Goal: Task Accomplishment & Management: Complete application form

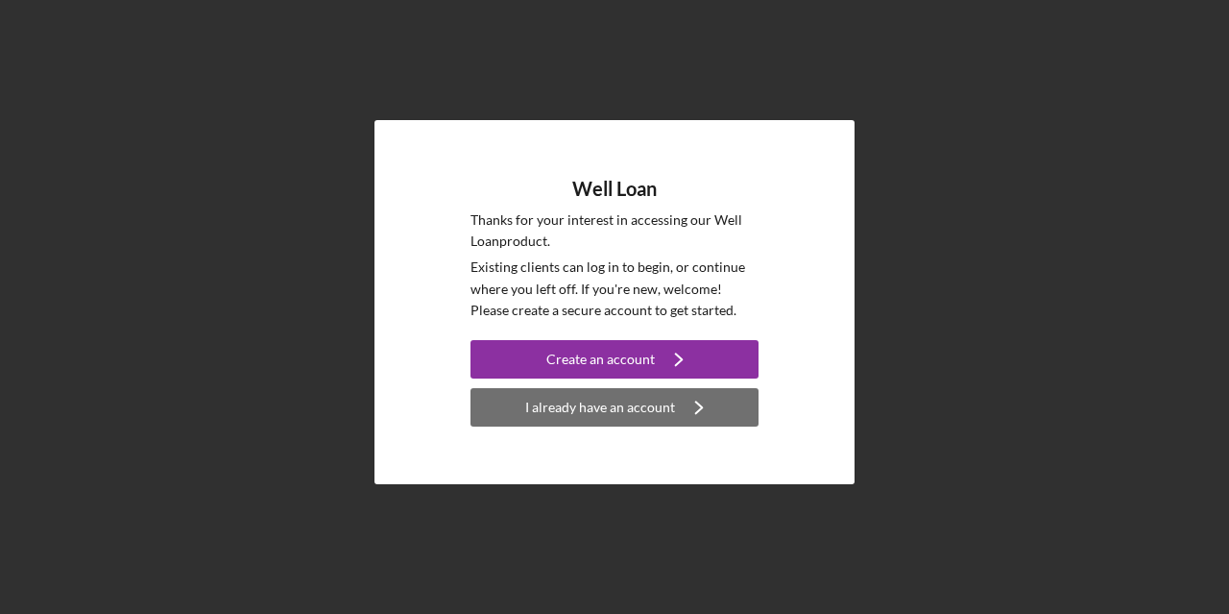
click at [569, 416] on div "I already have an account" at bounding box center [600, 407] width 150 height 38
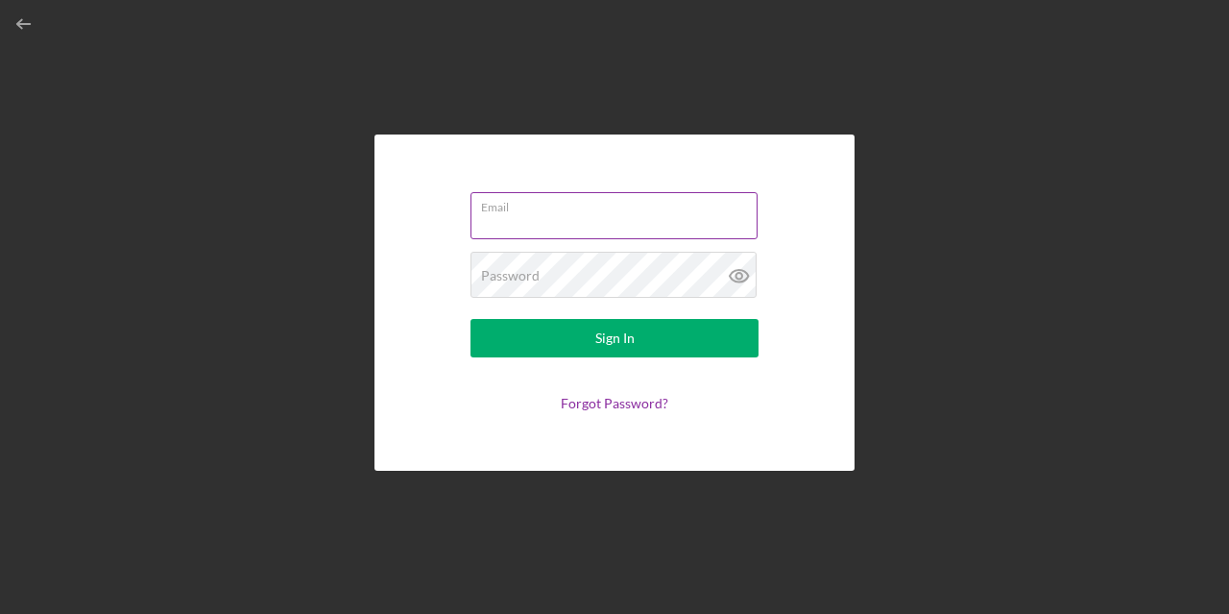
click at [584, 222] on input "Email" at bounding box center [614, 215] width 287 height 46
type input "[EMAIL_ADDRESS][DOMAIN_NAME]"
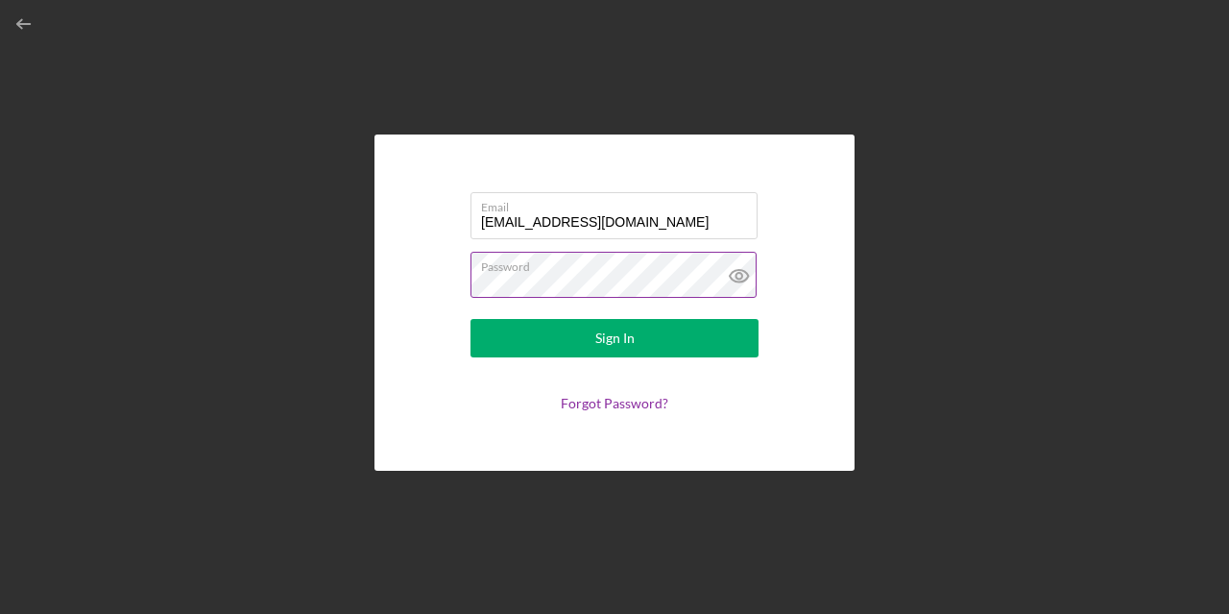
click at [471, 319] on button "Sign In" at bounding box center [615, 338] width 288 height 38
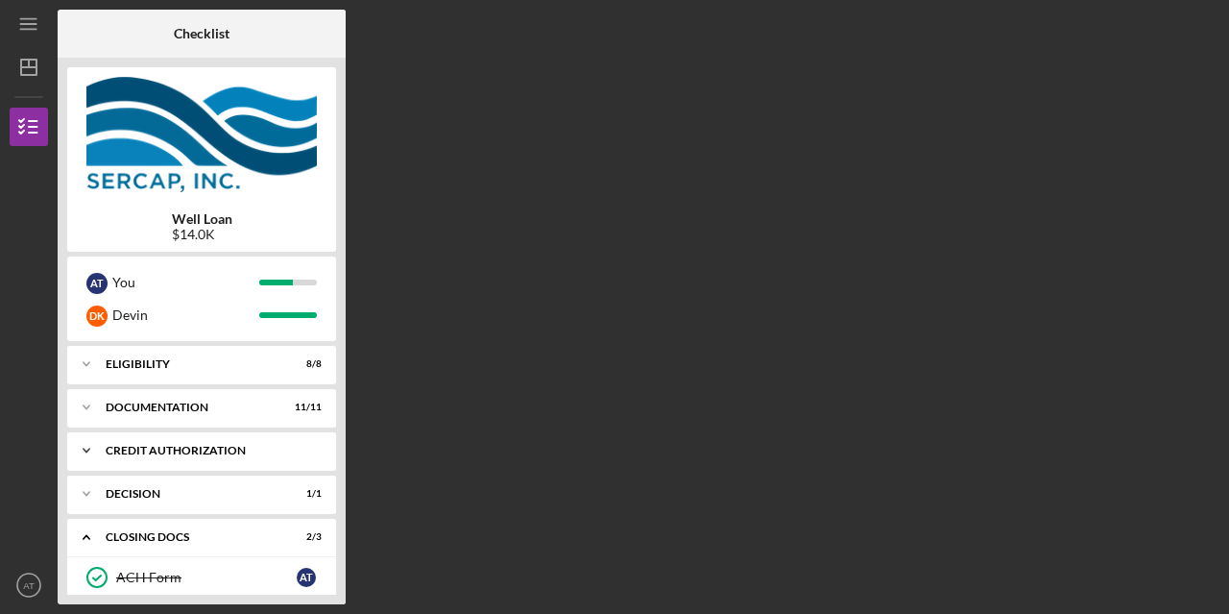
scroll to position [182, 0]
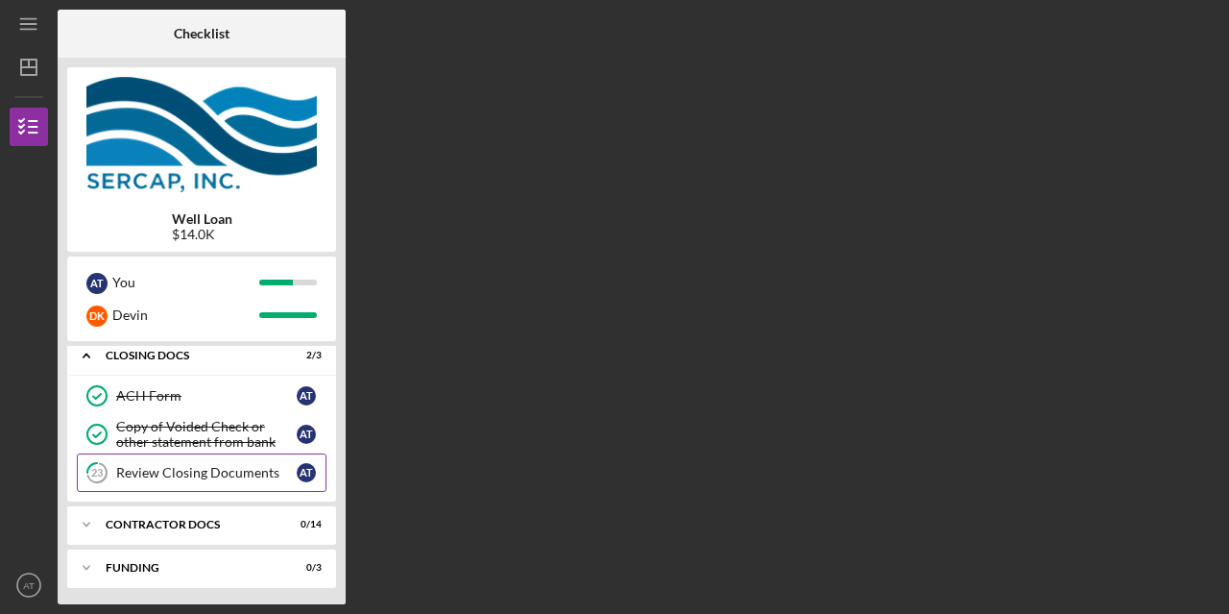
click at [240, 469] on div "Review Closing Documents" at bounding box center [206, 472] width 181 height 15
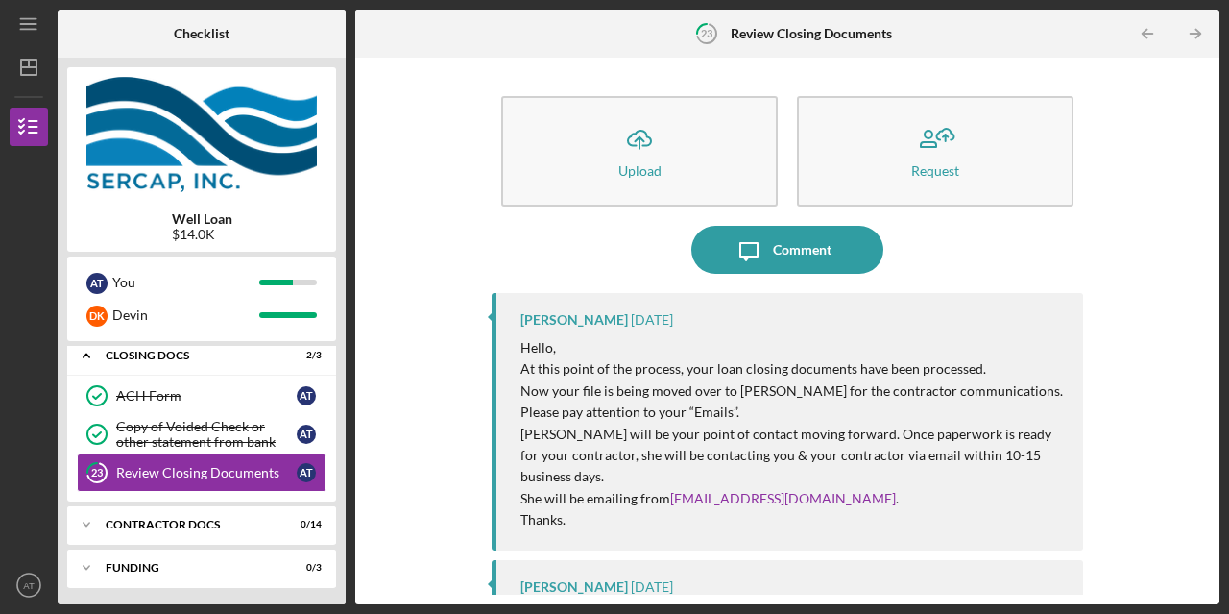
scroll to position [96, 0]
